Goal: Information Seeking & Learning: Learn about a topic

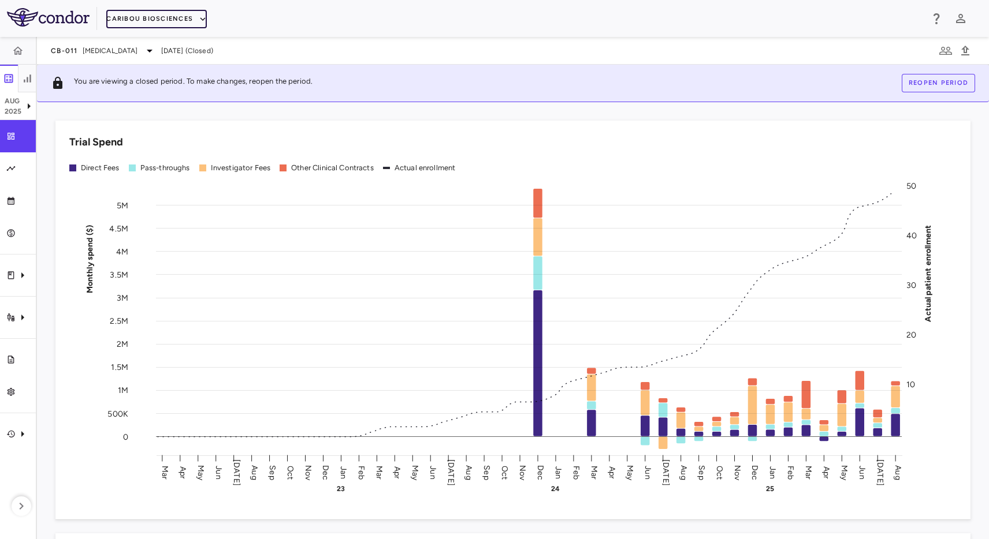
click at [140, 21] on button "Caribou Biosciences" at bounding box center [156, 19] width 100 height 18
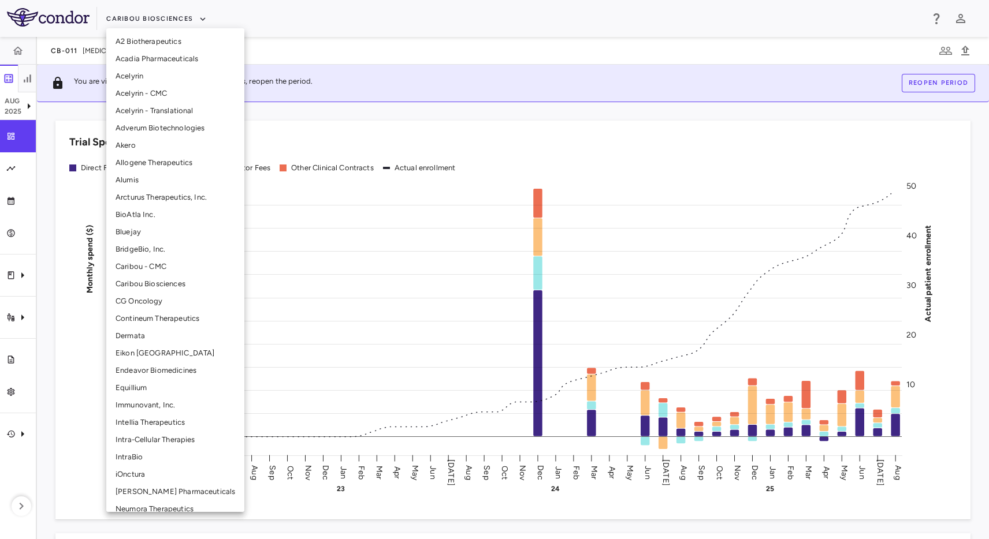
click at [147, 416] on li "Intellia Therapeutics" at bounding box center [175, 422] width 138 height 17
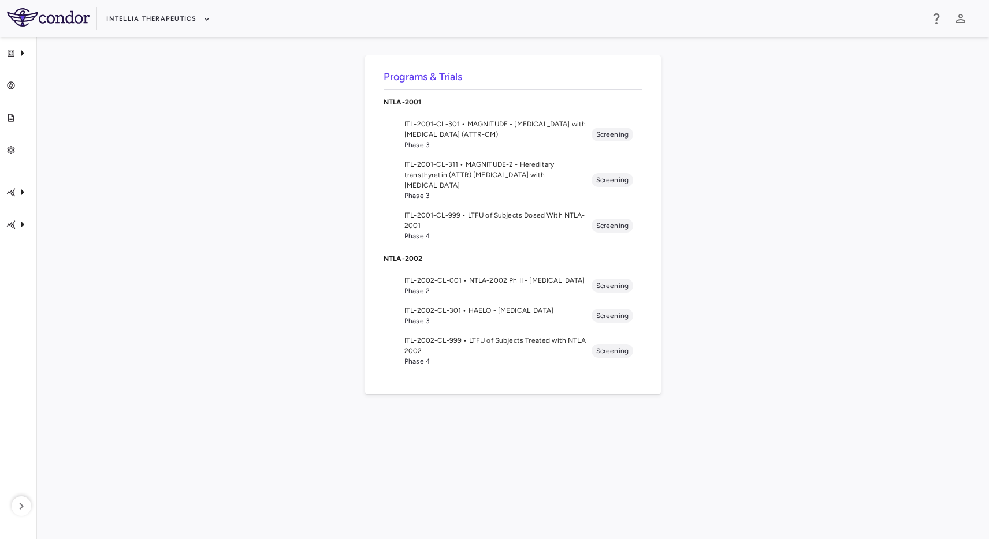
click at [475, 164] on span "ITL-2001-CL-311 • MAGNITUDE-2 - Hereditary transthyretin (ATTR) [MEDICAL_DATA] …" at bounding box center [497, 174] width 187 height 31
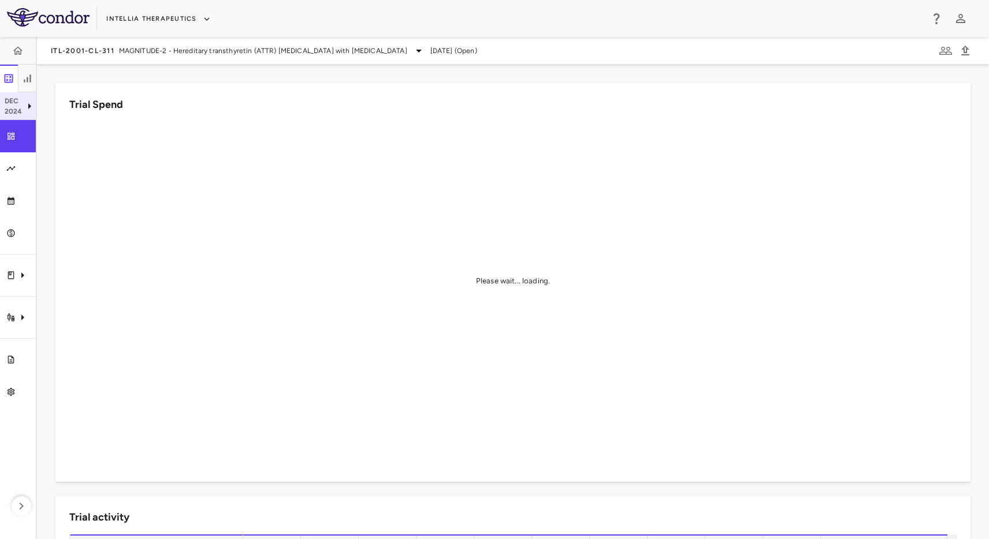
click at [24, 100] on icon at bounding box center [30, 106] width 14 height 14
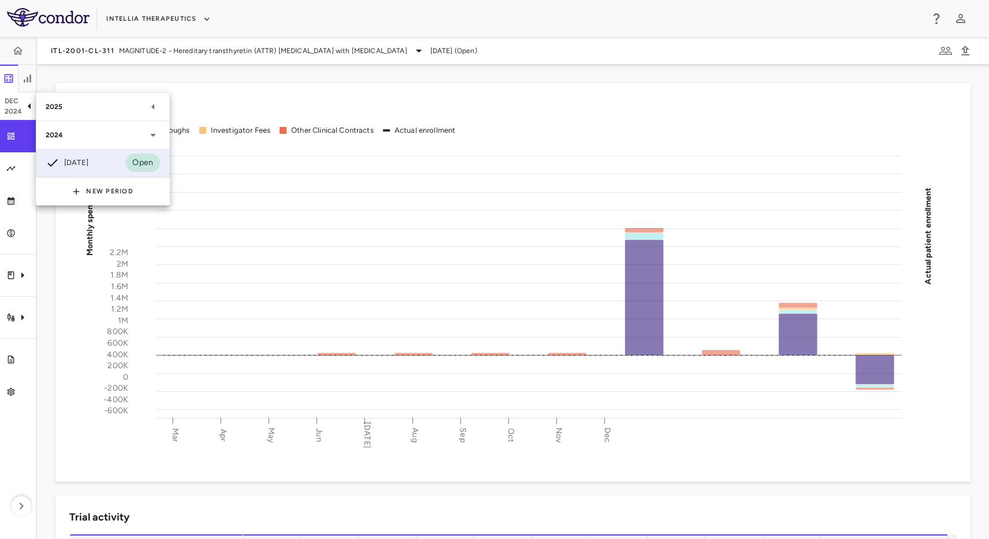
click at [81, 111] on div "2025" at bounding box center [96, 107] width 100 height 10
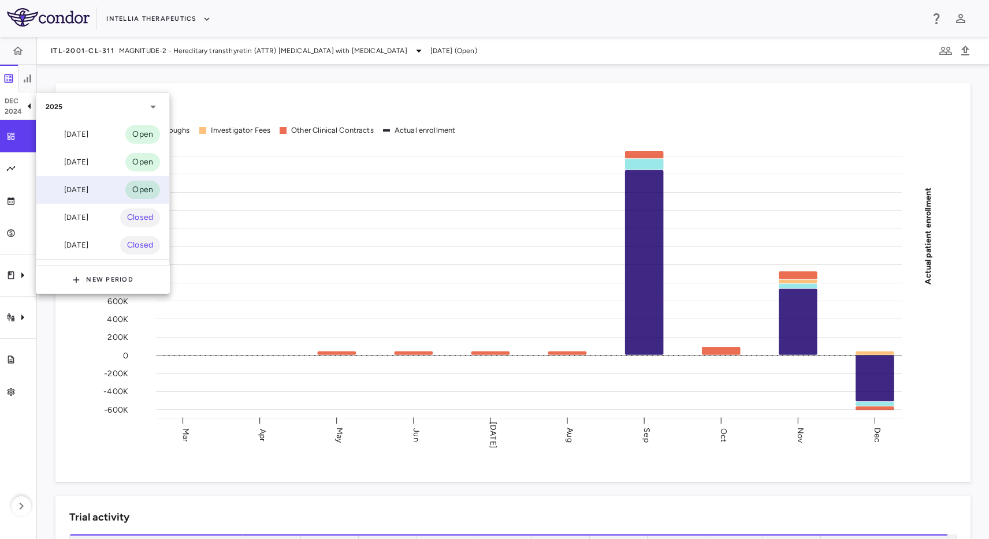
click at [98, 192] on div "[DATE] Open" at bounding box center [102, 190] width 133 height 28
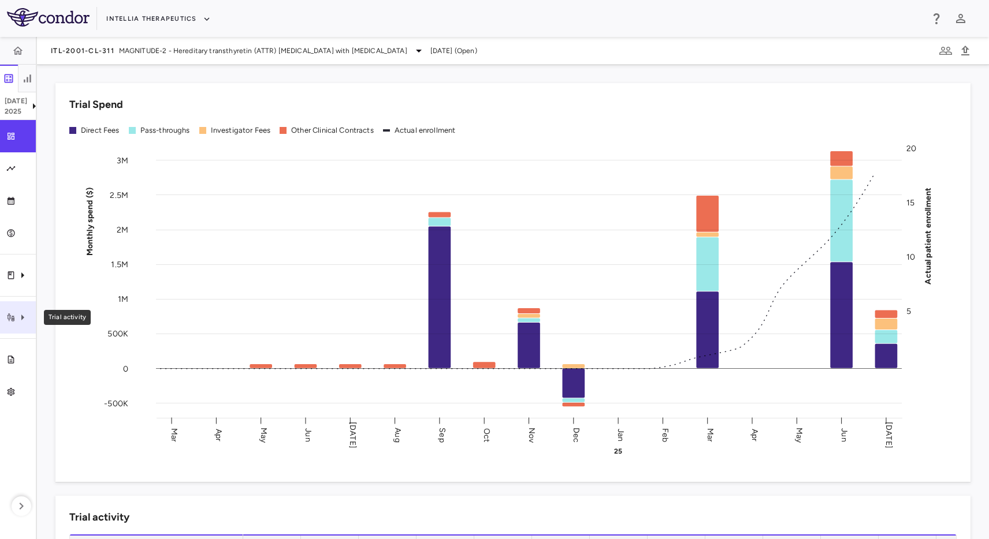
click at [11, 318] on icon "Trial activity" at bounding box center [10, 317] width 9 height 9
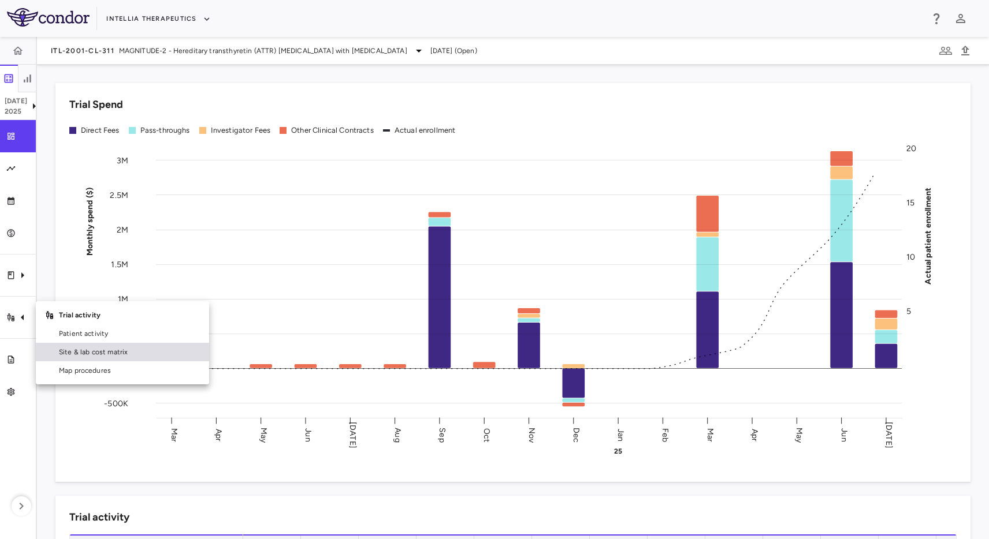
click at [79, 350] on span "Site & lab cost matrix" at bounding box center [129, 352] width 141 height 10
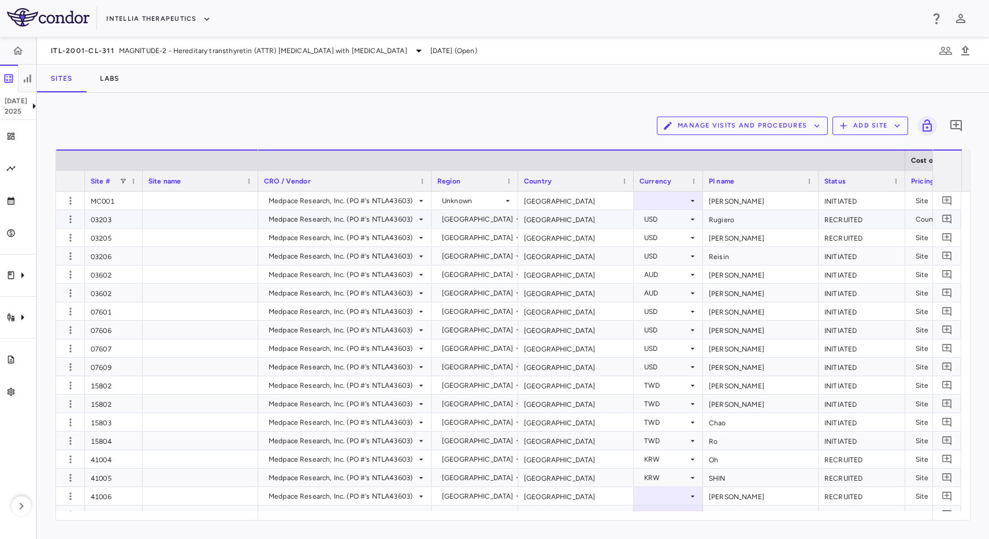
click at [166, 221] on div at bounding box center [200, 219] width 115 height 18
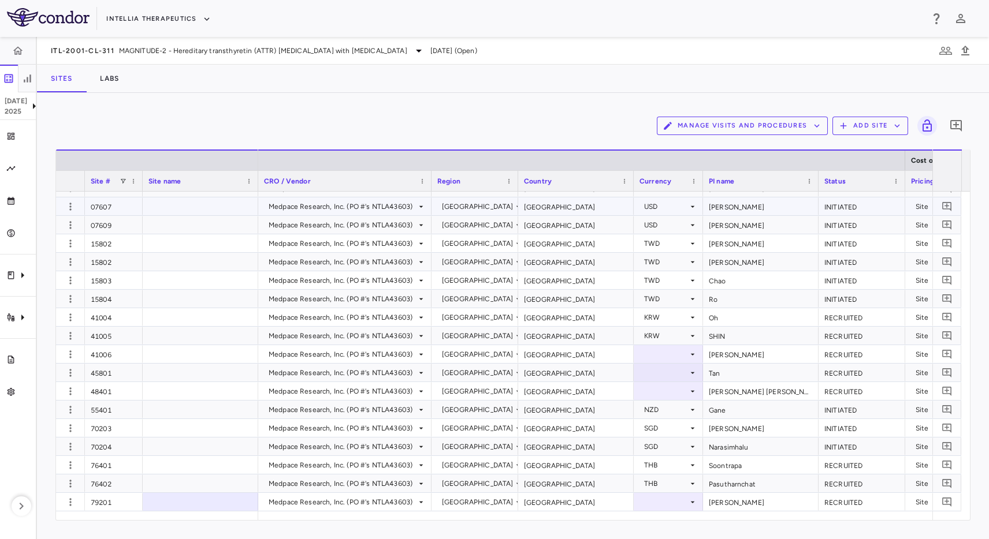
click at [643, 100] on div "Manage Visits and Procedures Add Site 0 Drag here to set row groups Drag here t…" at bounding box center [513, 316] width 952 height 446
click at [538, 119] on div "Manage Visits and Procedures Add Site 0" at bounding box center [512, 125] width 915 height 29
click at [676, 36] on div "Intellia Therapeutics" at bounding box center [494, 18] width 989 height 37
click at [292, 106] on div "Manage Visits and Procedures Add Site 0 Drag here to set row groups Drag here t…" at bounding box center [513, 316] width 952 height 446
click at [27, 102] on icon at bounding box center [34, 106] width 14 height 14
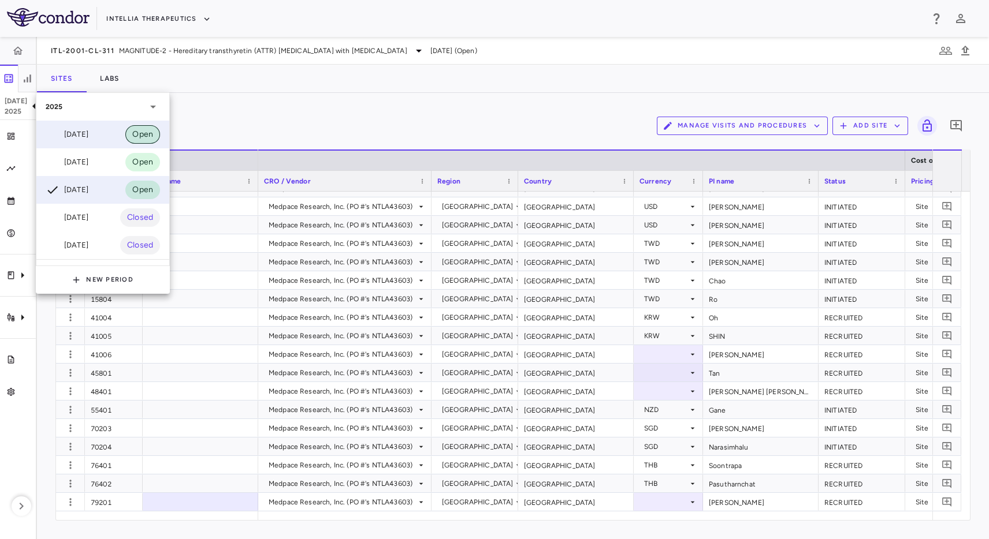
drag, startPoint x: 333, startPoint y: 121, endPoint x: 154, endPoint y: 136, distance: 179.6
click at [327, 122] on div at bounding box center [494, 269] width 989 height 539
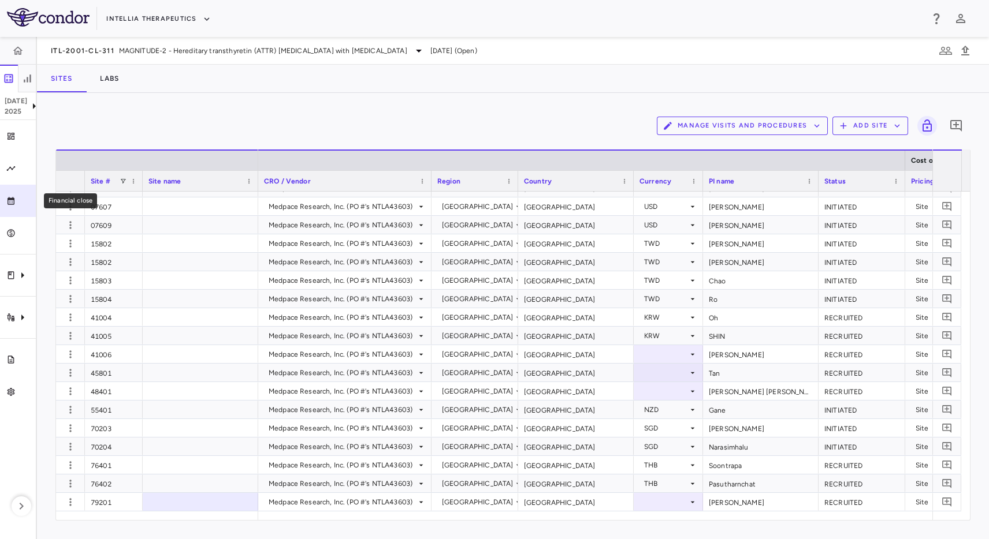
click at [13, 203] on icon "Financial close" at bounding box center [10, 200] width 9 height 9
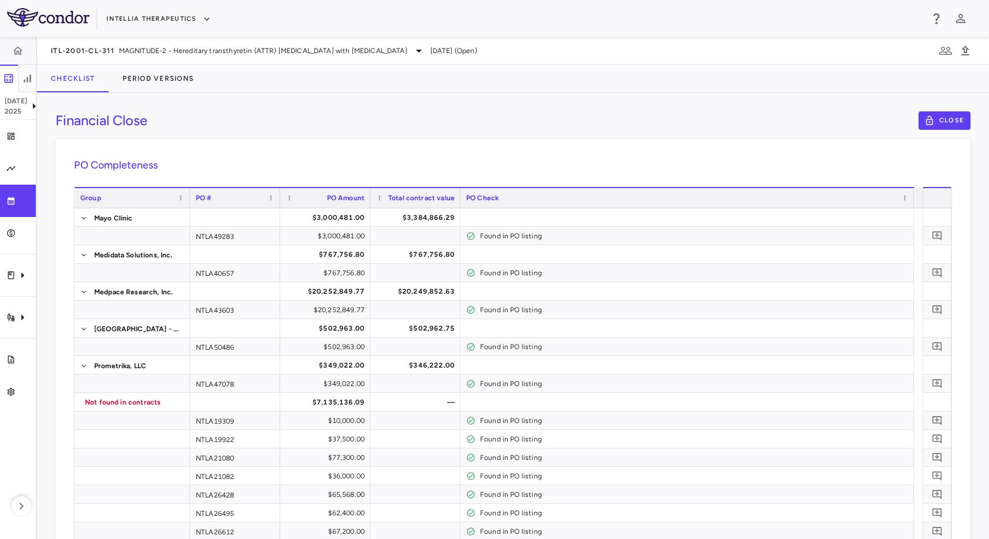
drag, startPoint x: 852, startPoint y: 150, endPoint x: 862, endPoint y: 144, distance: 10.6
click at [426, 136] on div "Financial Close Close PO Completeness Vendor Drag here to set column labels Gro…" at bounding box center [513, 316] width 952 height 446
click at [168, 73] on button "Period Versions" at bounding box center [158, 79] width 99 height 28
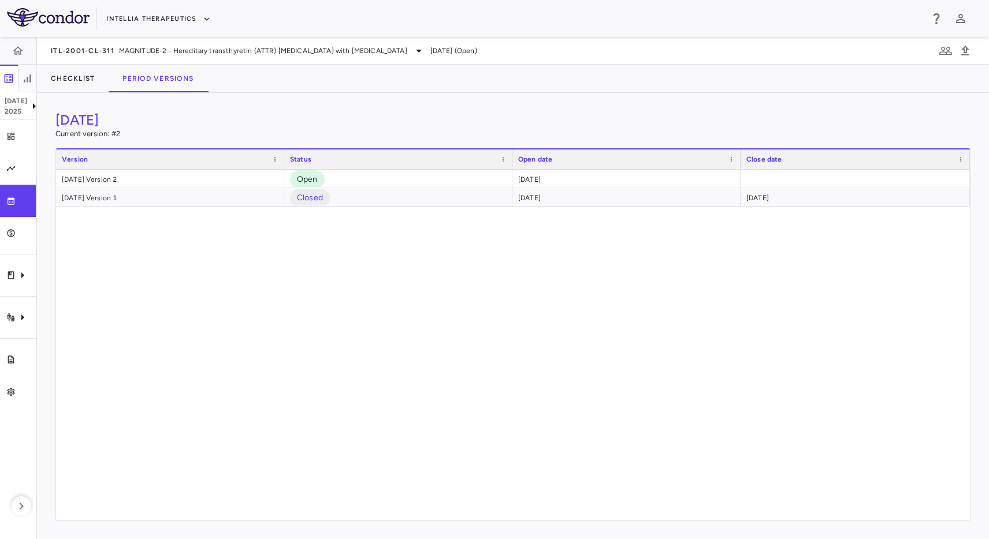
click at [344, 290] on div "[DATE] Version 2 Open [DATE] [DATE] Version 1 Closed [DATE] [DATE]" at bounding box center [513, 345] width 914 height 351
click at [324, 279] on div "[DATE] Version 2 Open [DATE] [DATE] Version 1 Closed [DATE] [DATE]" at bounding box center [513, 345] width 914 height 351
click at [330, 103] on div "[DATE] Current version: # 2 Drag here to set row groups Drag here to set column…" at bounding box center [513, 316] width 952 height 446
drag, startPoint x: 306, startPoint y: 110, endPoint x: 219, endPoint y: 165, distance: 103.3
click at [305, 111] on div "[DATE] Current version: # 2 Drag here to set row groups Drag here to set column…" at bounding box center [513, 316] width 952 height 446
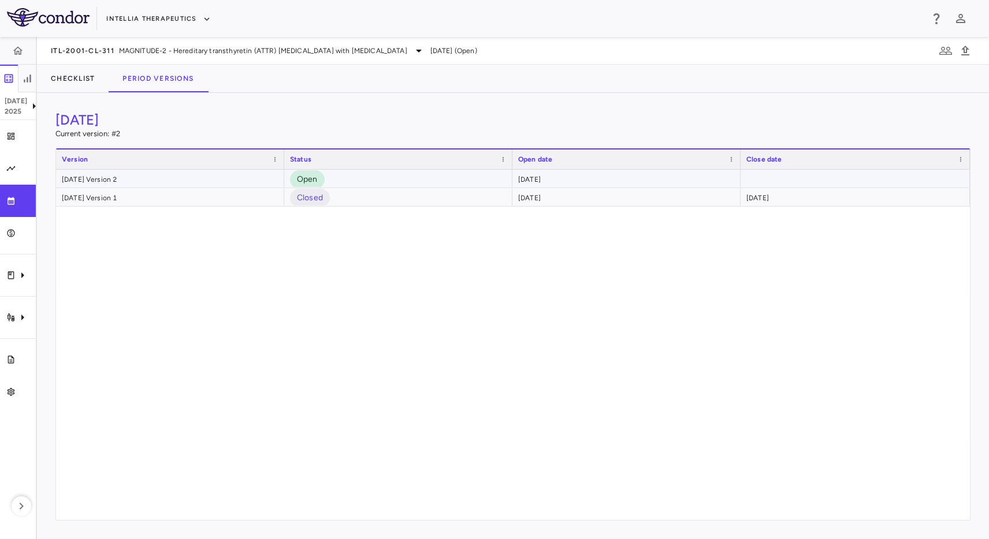
click at [707, 172] on div "[DATE]" at bounding box center [626, 179] width 228 height 18
click at [221, 292] on div "[DATE] Version 2 Open [DATE] [DATE] Version 1 Closed [DATE] [DATE]" at bounding box center [513, 345] width 914 height 351
click at [16, 288] on div "Clinical expenses" at bounding box center [18, 275] width 36 height 32
drag, startPoint x: 128, startPoint y: 383, endPoint x: 46, endPoint y: 381, distance: 81.5
click at [118, 383] on div at bounding box center [494, 269] width 989 height 539
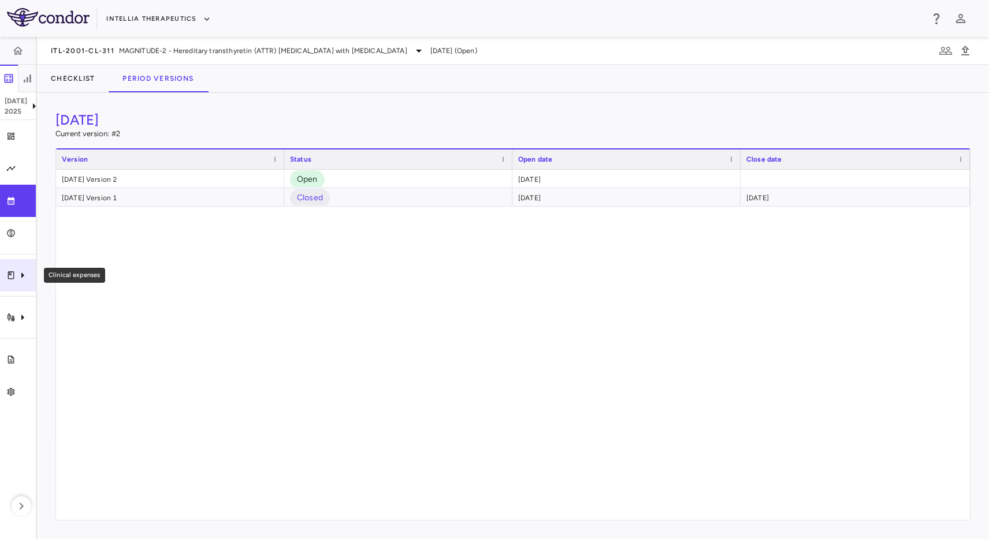
click at [24, 280] on icon "Clinical expenses" at bounding box center [23, 276] width 14 height 14
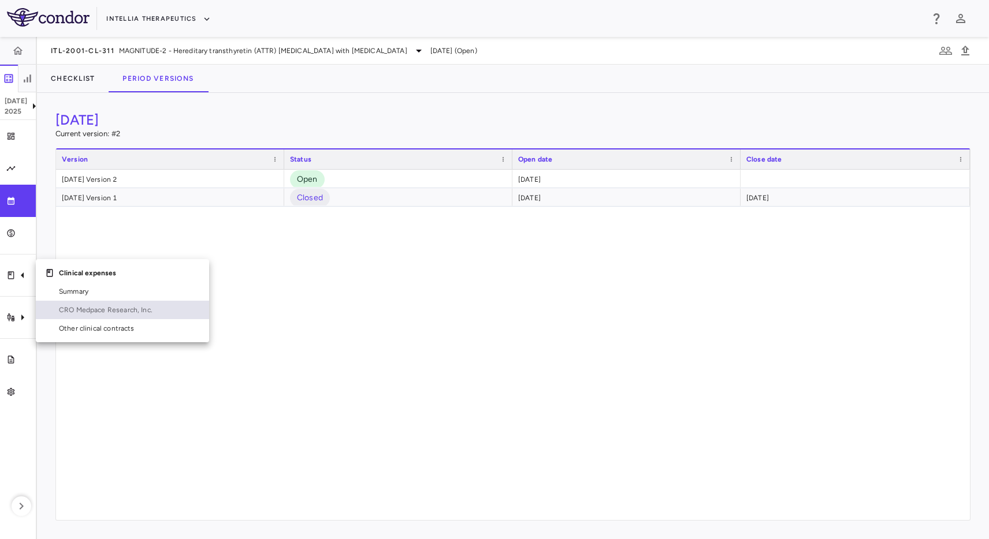
click at [113, 310] on span "CRO Medpace Research, Inc." at bounding box center [129, 310] width 141 height 10
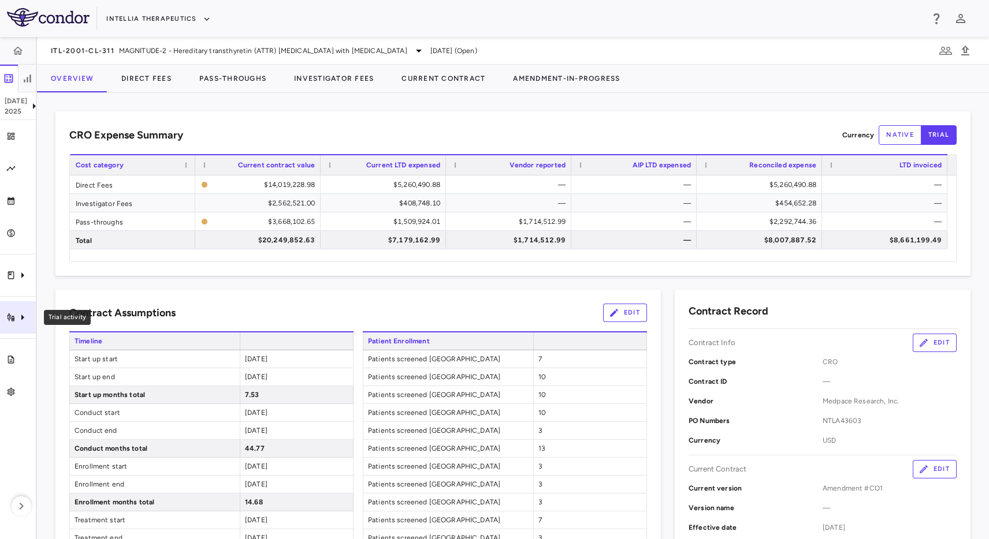
click at [10, 313] on icon "Trial activity" at bounding box center [10, 317] width 9 height 9
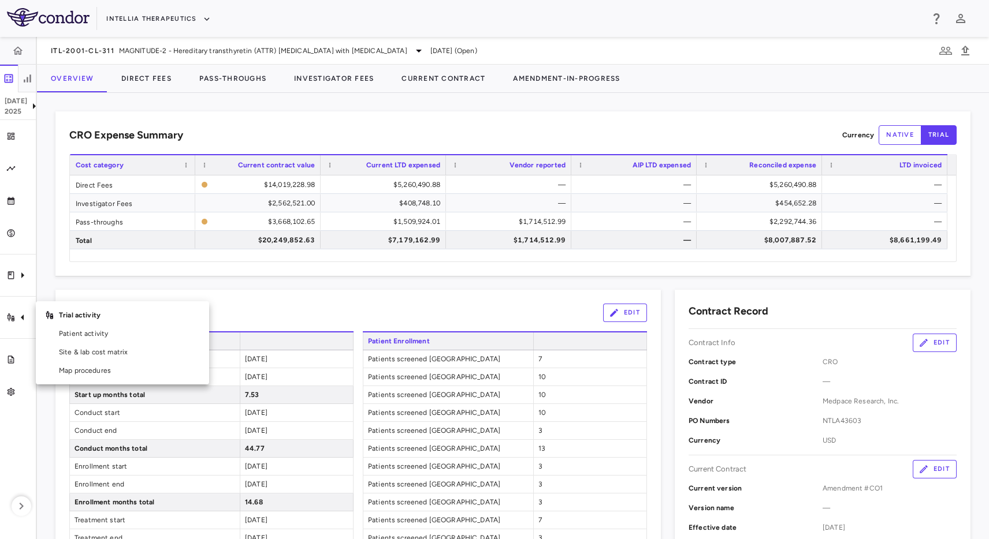
click at [402, 314] on div at bounding box center [494, 269] width 989 height 539
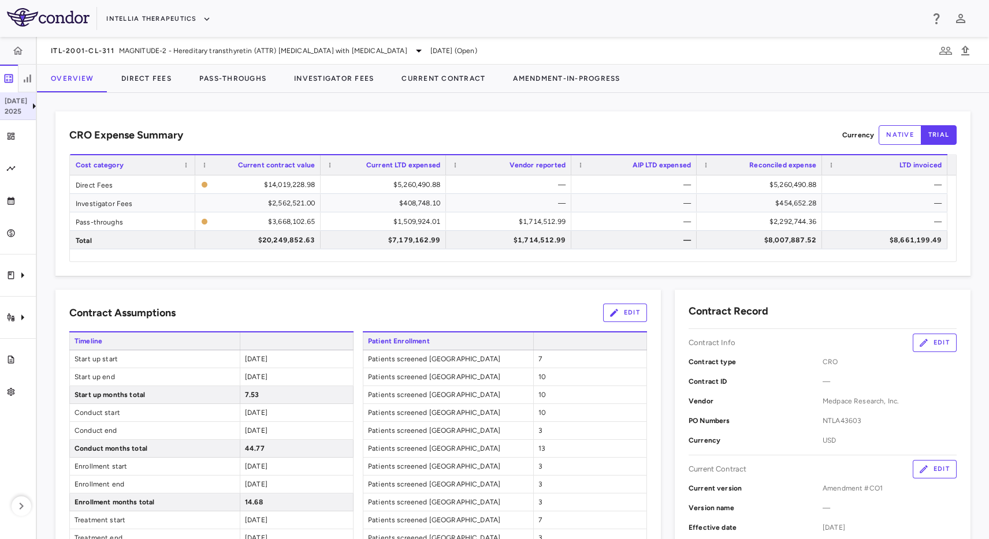
click at [28, 113] on div "[DATE]" at bounding box center [18, 106] width 36 height 28
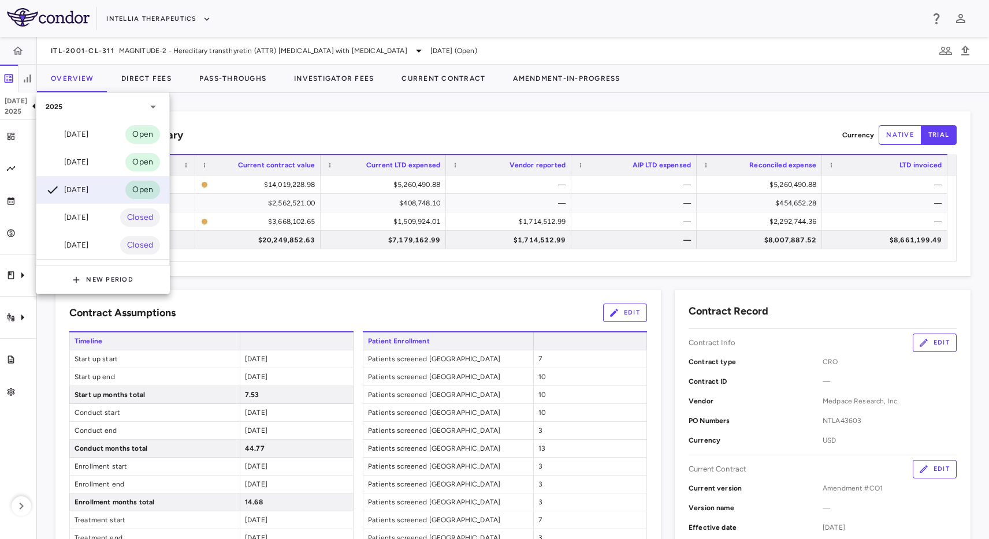
click at [244, 99] on div at bounding box center [494, 269] width 989 height 539
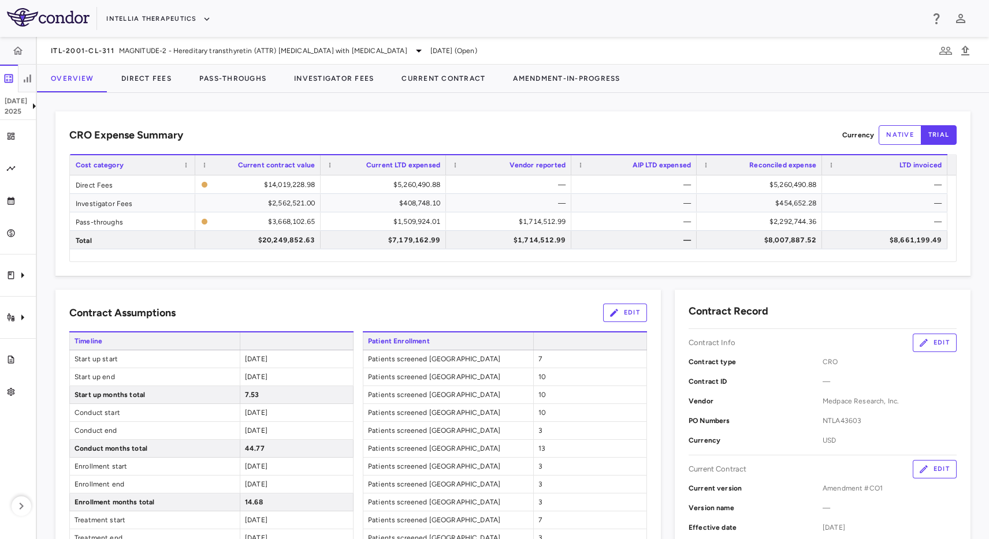
drag, startPoint x: 164, startPoint y: 116, endPoint x: 155, endPoint y: 121, distance: 10.3
click at [161, 119] on div "CRO Expense Summary Currency native trial Drag here to set row groups Drag here…" at bounding box center [512, 193] width 915 height 165
click at [9, 166] on icon "Analytics" at bounding box center [10, 168] width 9 height 9
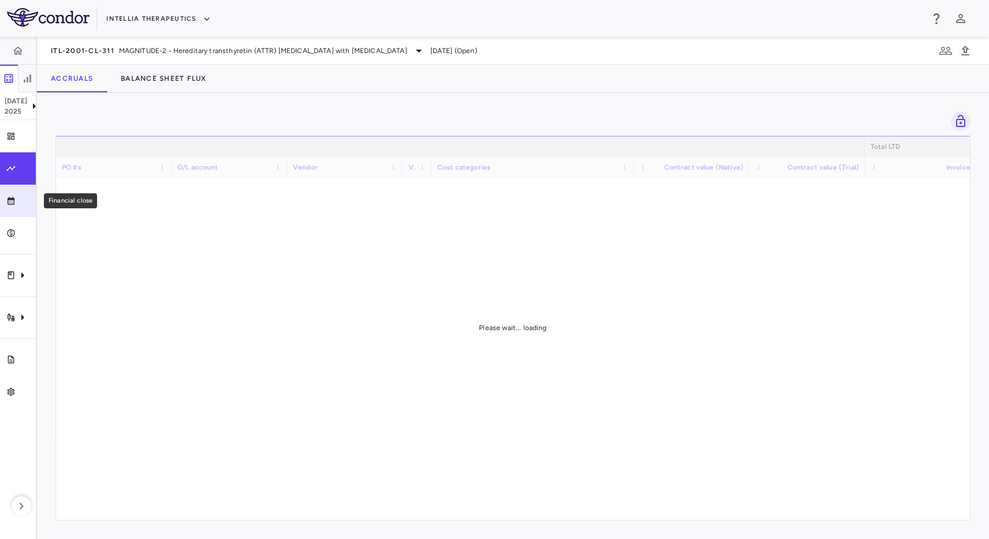
click at [23, 191] on link "Financial close" at bounding box center [18, 201] width 36 height 32
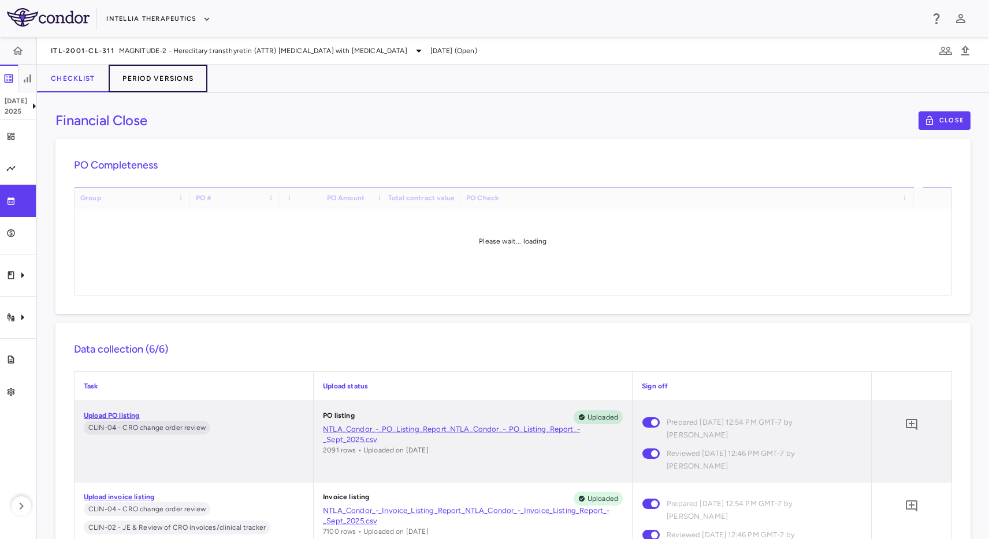
click at [165, 80] on button "Period Versions" at bounding box center [158, 79] width 99 height 28
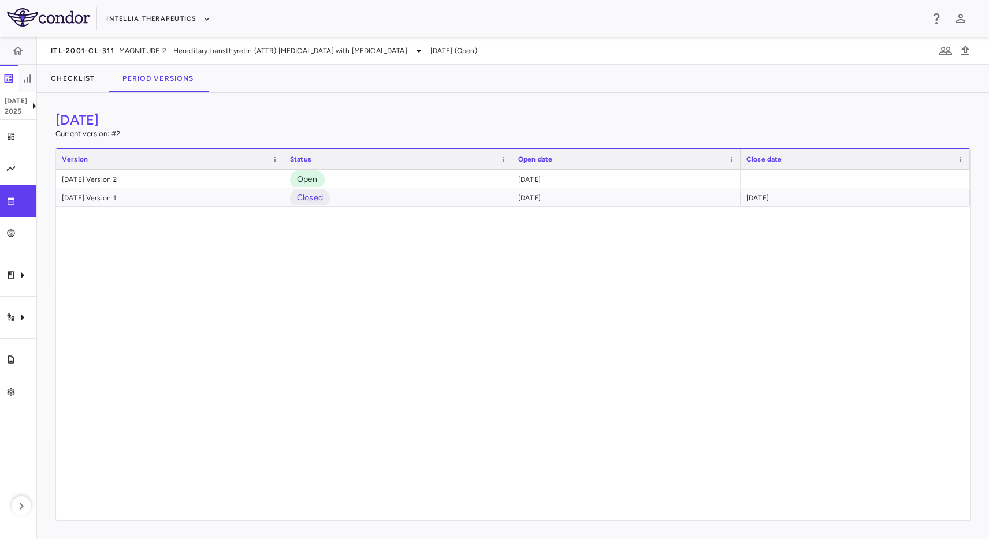
click at [347, 107] on div "[DATE] Current version: # 2 Drag here to set row groups Drag here to set column…" at bounding box center [513, 316] width 952 height 446
